Goal: Find specific page/section: Find specific page/section

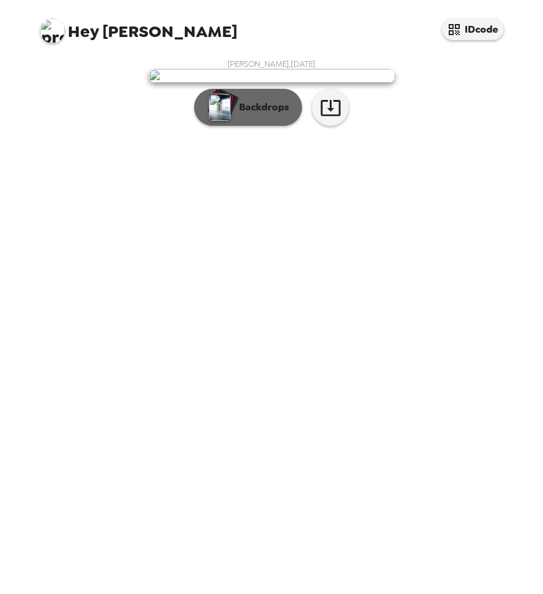
click at [261, 115] on p "Backdrops" at bounding box center [261, 107] width 56 height 15
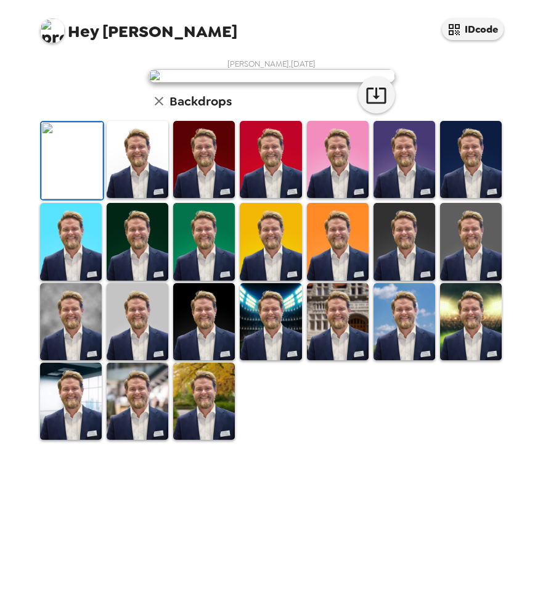
click at [139, 198] on img at bounding box center [138, 159] width 62 height 77
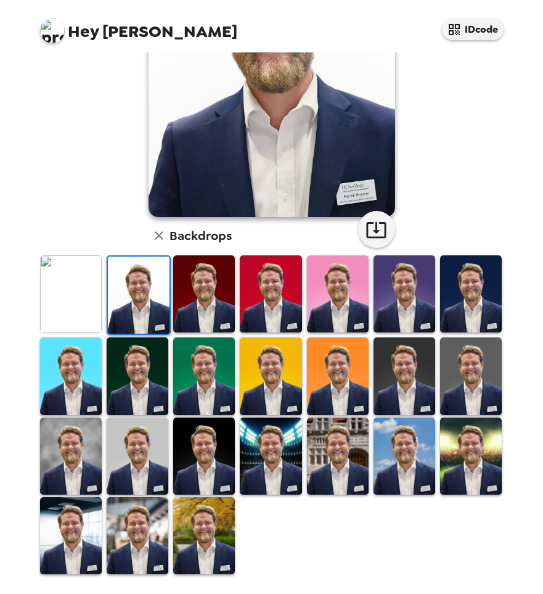
scroll to position [160, 0]
drag, startPoint x: 274, startPoint y: 476, endPoint x: 258, endPoint y: 475, distance: 15.4
click at [274, 476] on img at bounding box center [271, 456] width 62 height 77
